Goal: Navigation & Orientation: Find specific page/section

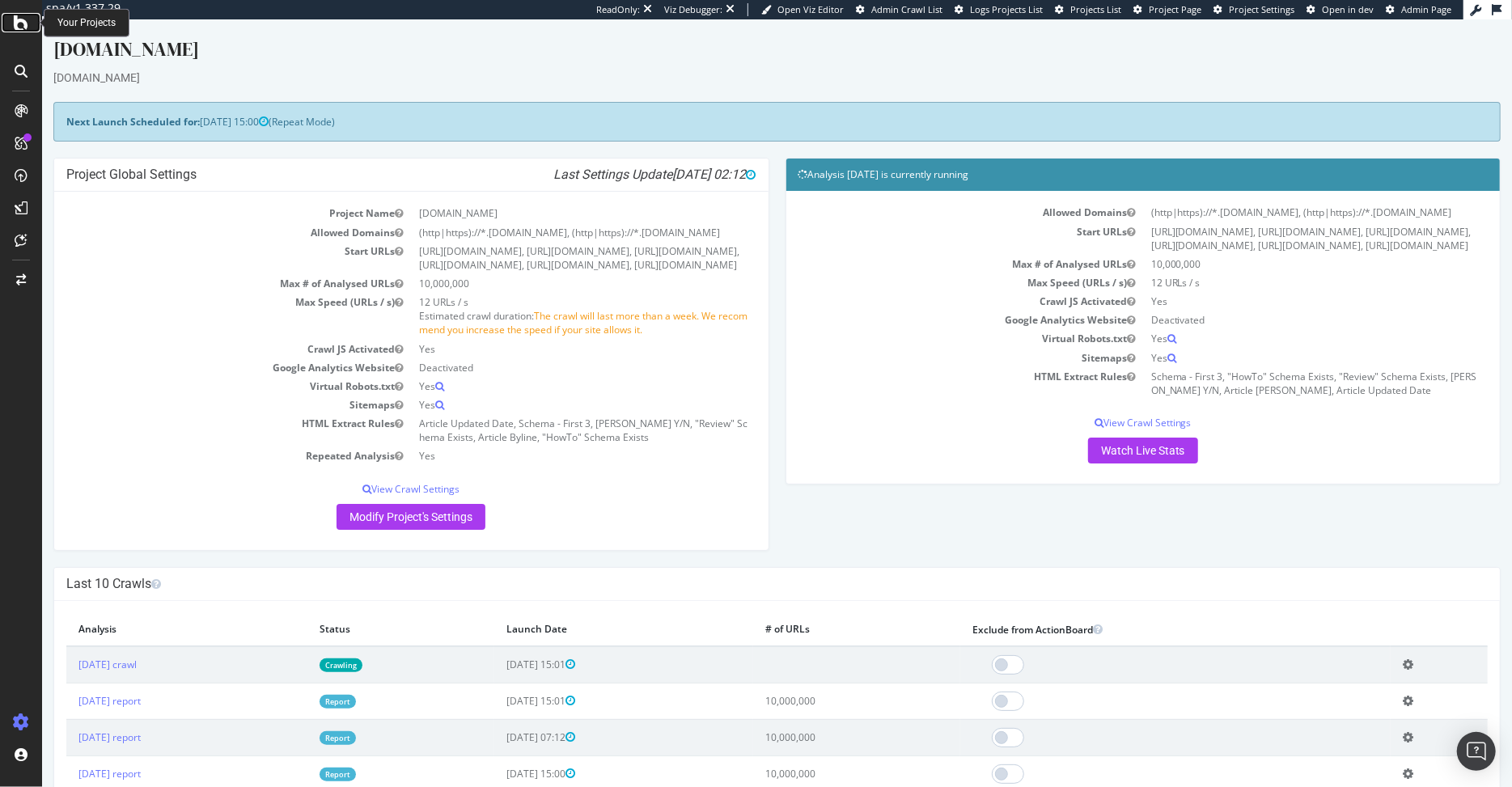
click at [25, 29] on icon at bounding box center [21, 22] width 15 height 20
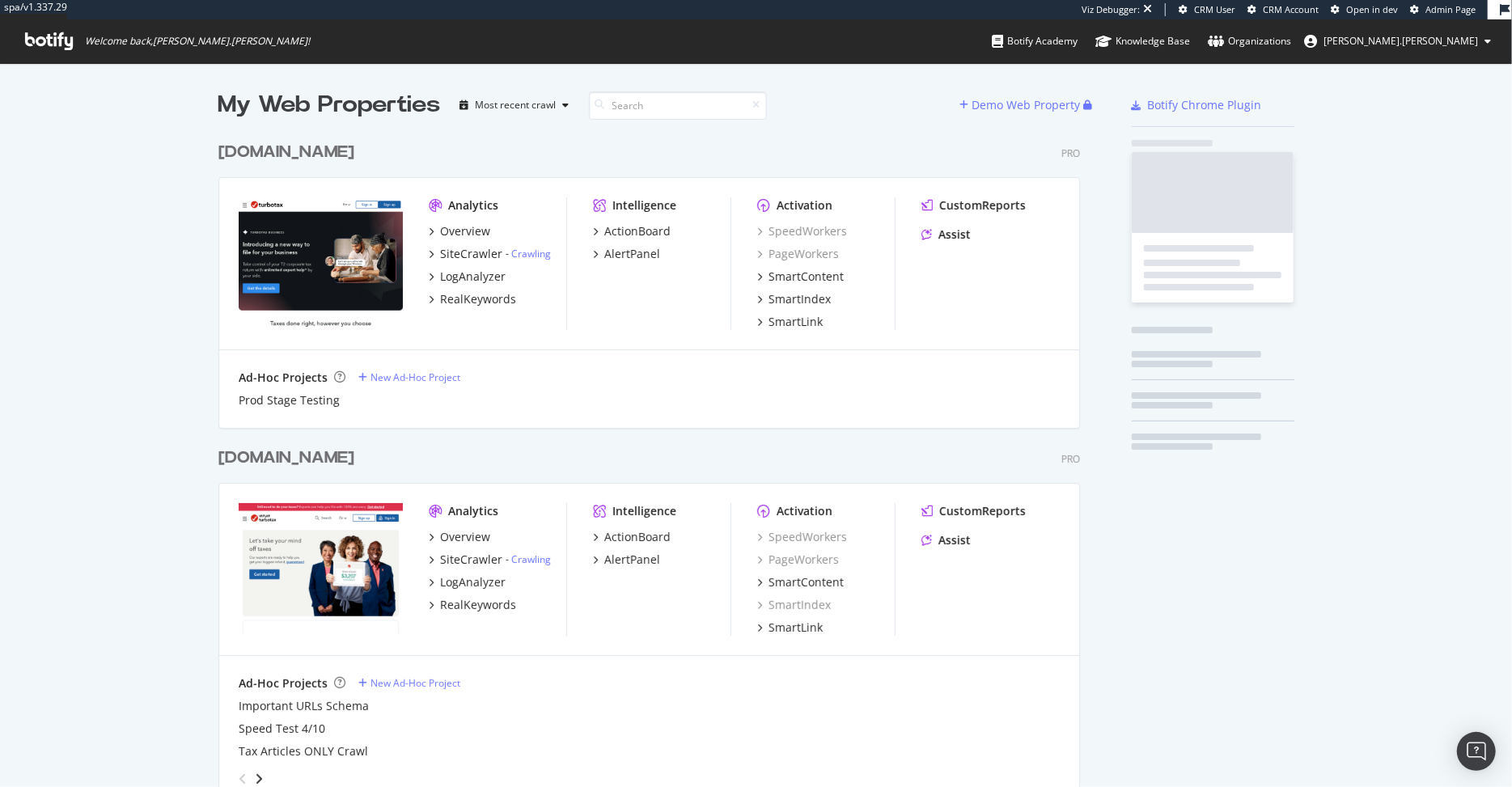
scroll to position [1066, 874]
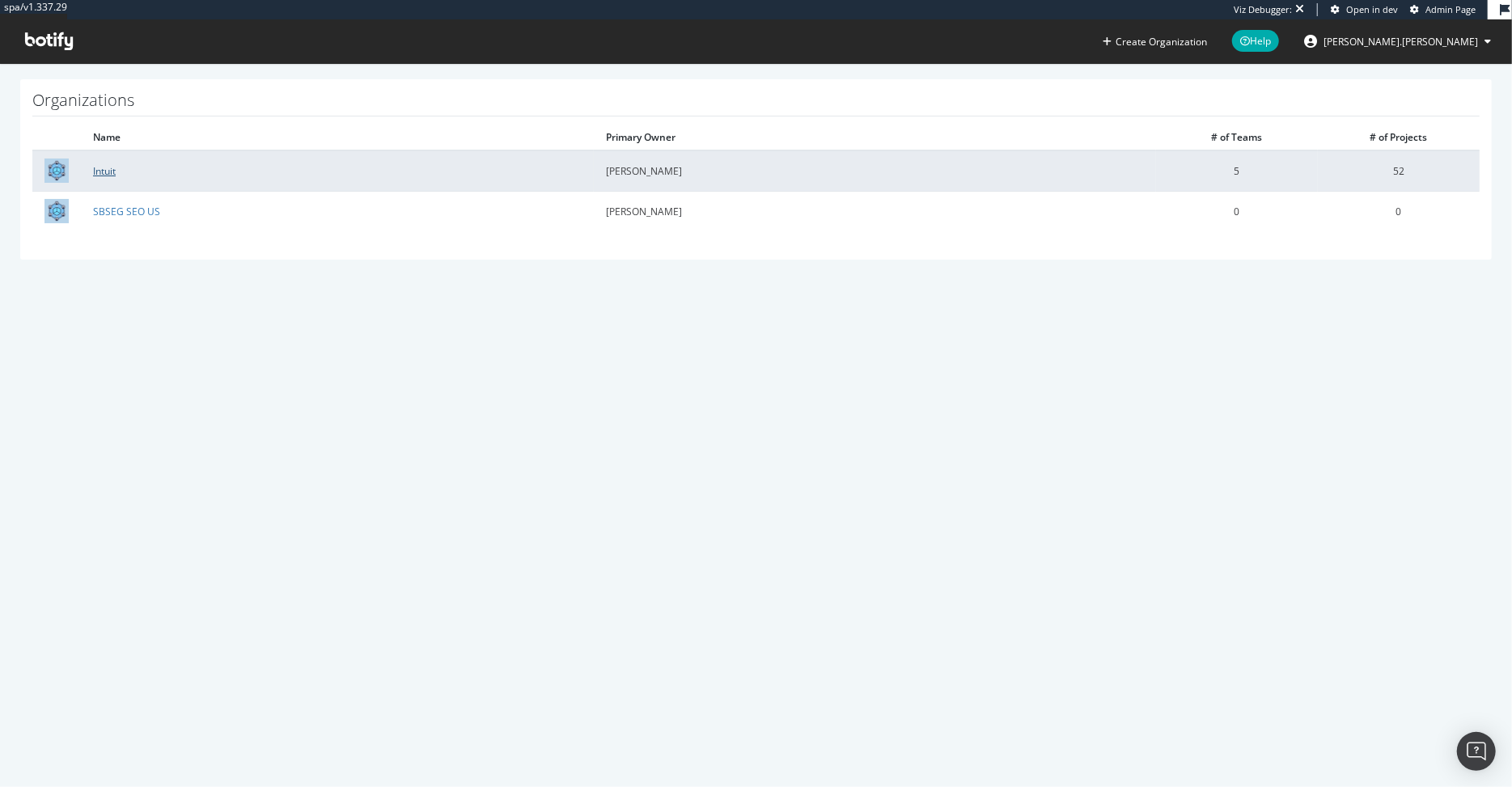
click at [102, 172] on link "Intuit" at bounding box center [104, 171] width 22 height 14
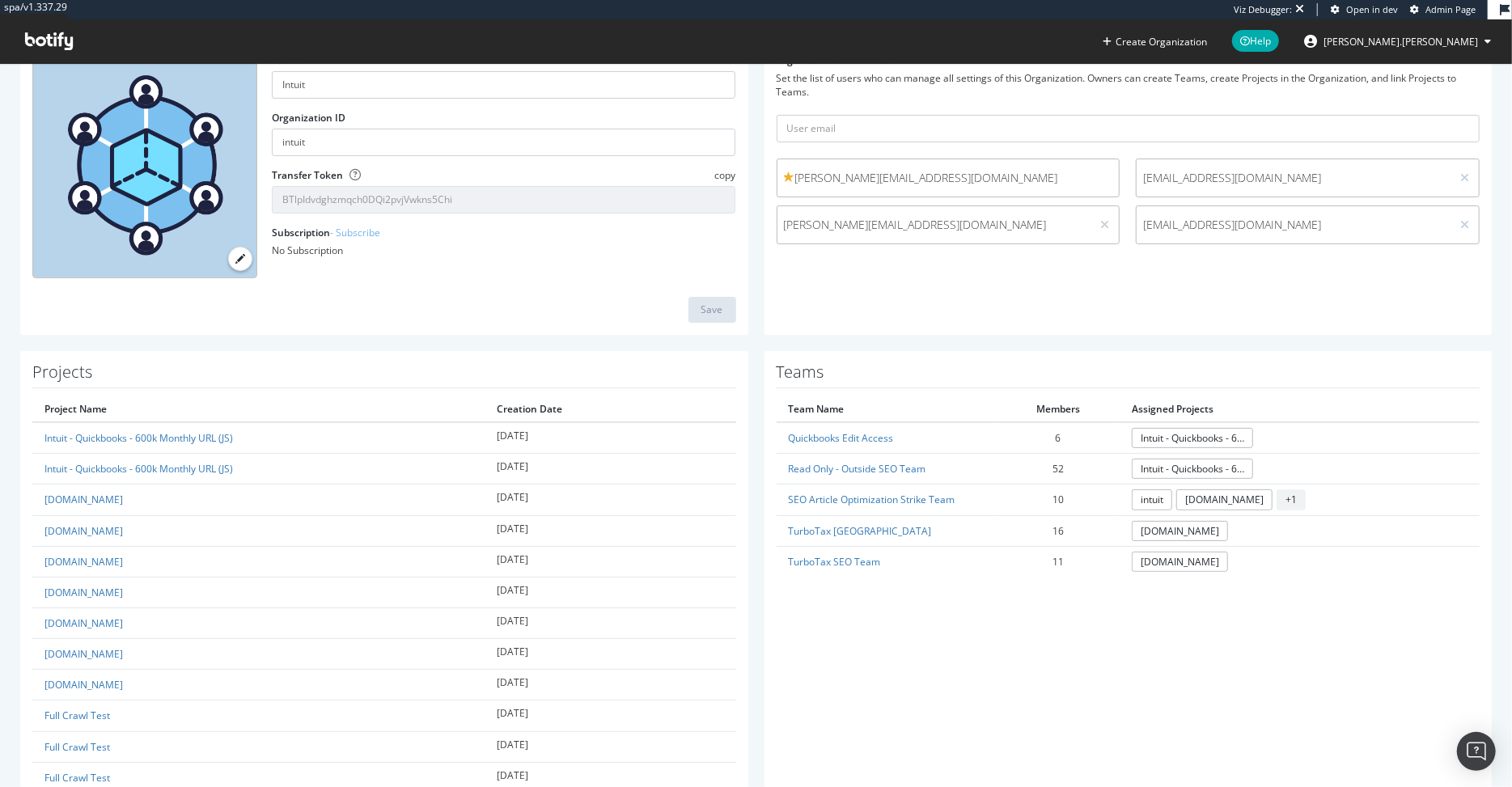
scroll to position [174, 0]
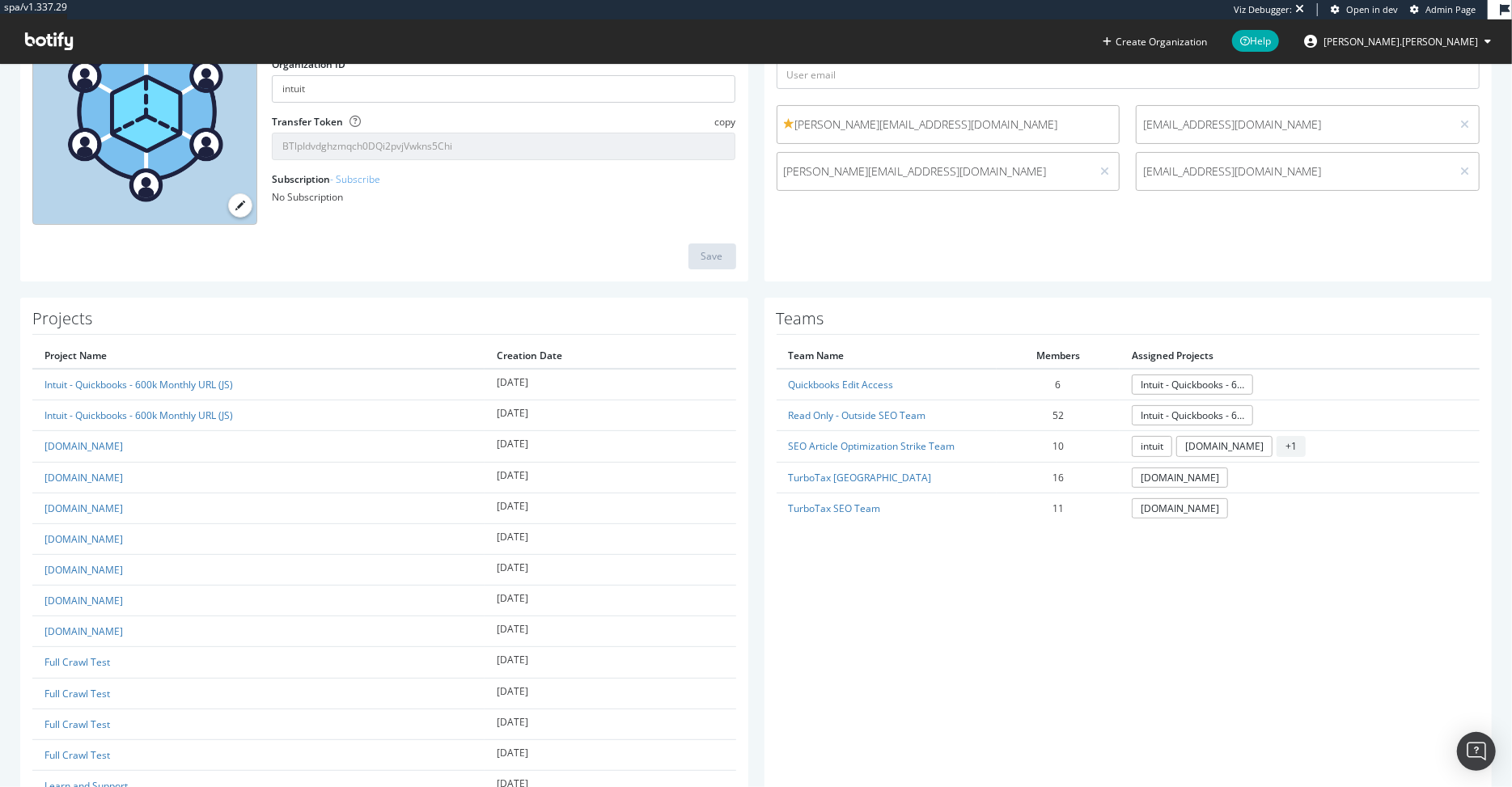
click at [1447, 13] on span "Admin Page" at bounding box center [1451, 8] width 50 height 12
